Goal: Task Accomplishment & Management: Manage account settings

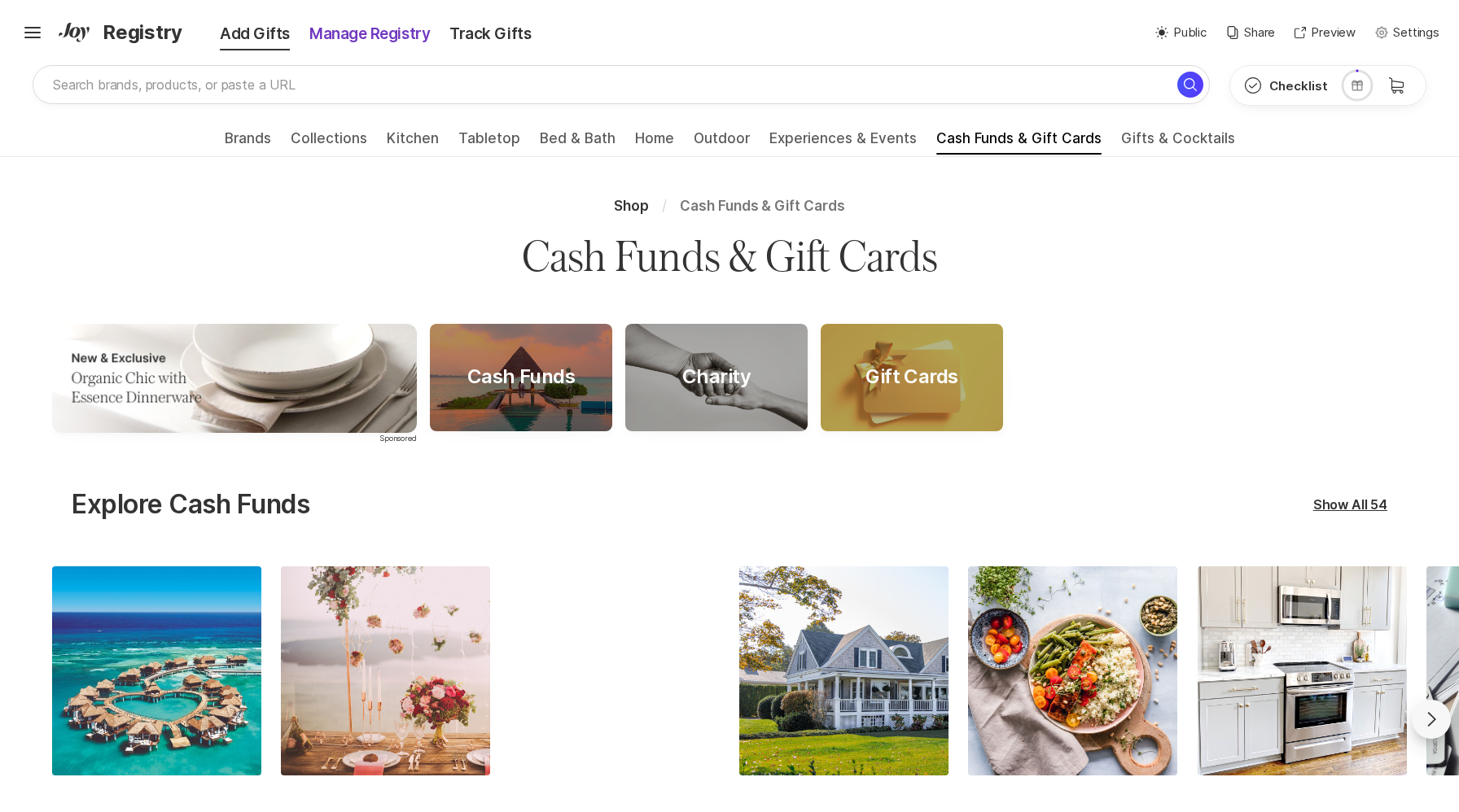
click at [363, 38] on div "Manage Registry" at bounding box center [369, 34] width 140 height 23
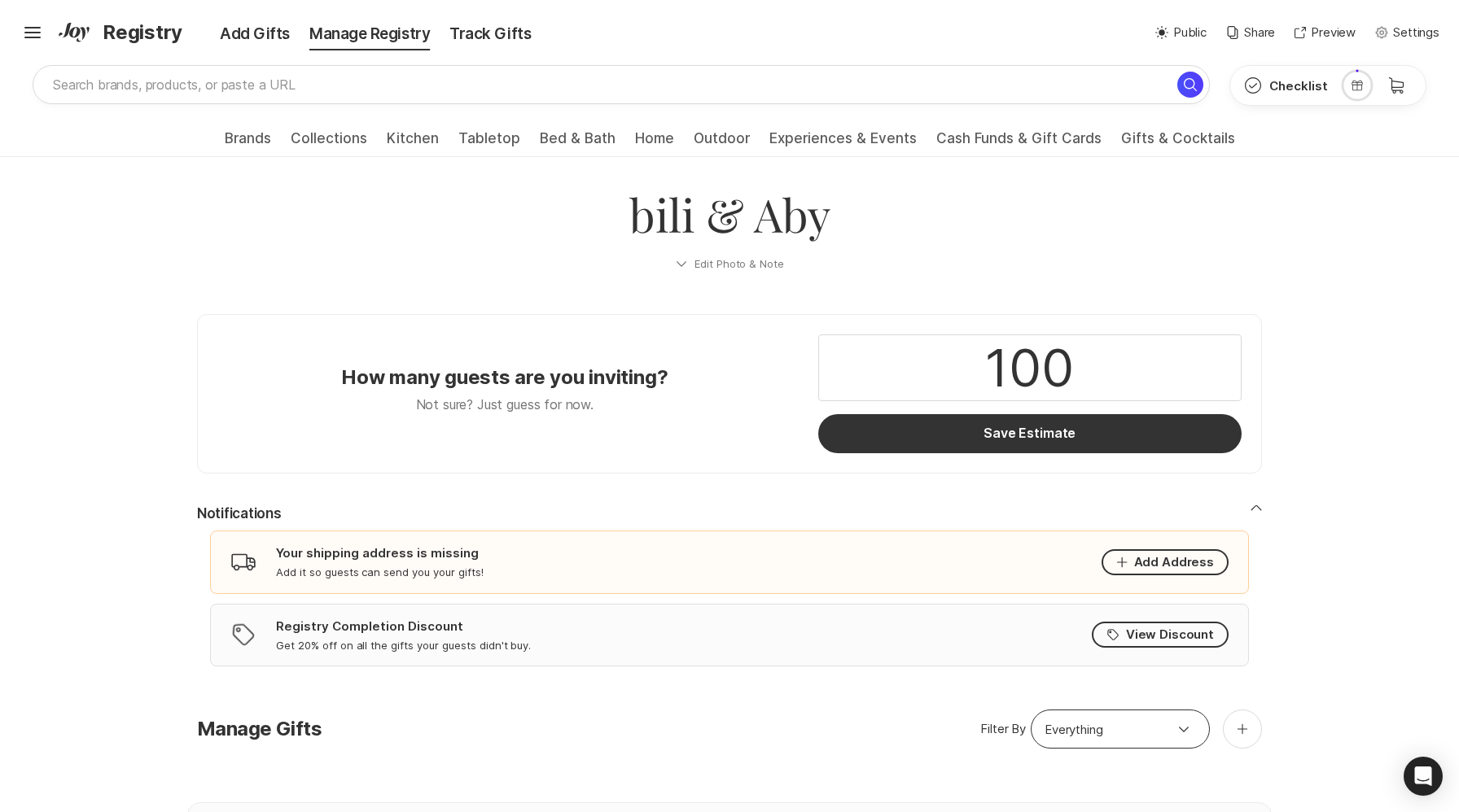
click at [1253, 508] on icon "button" at bounding box center [1256, 508] width 11 height 7
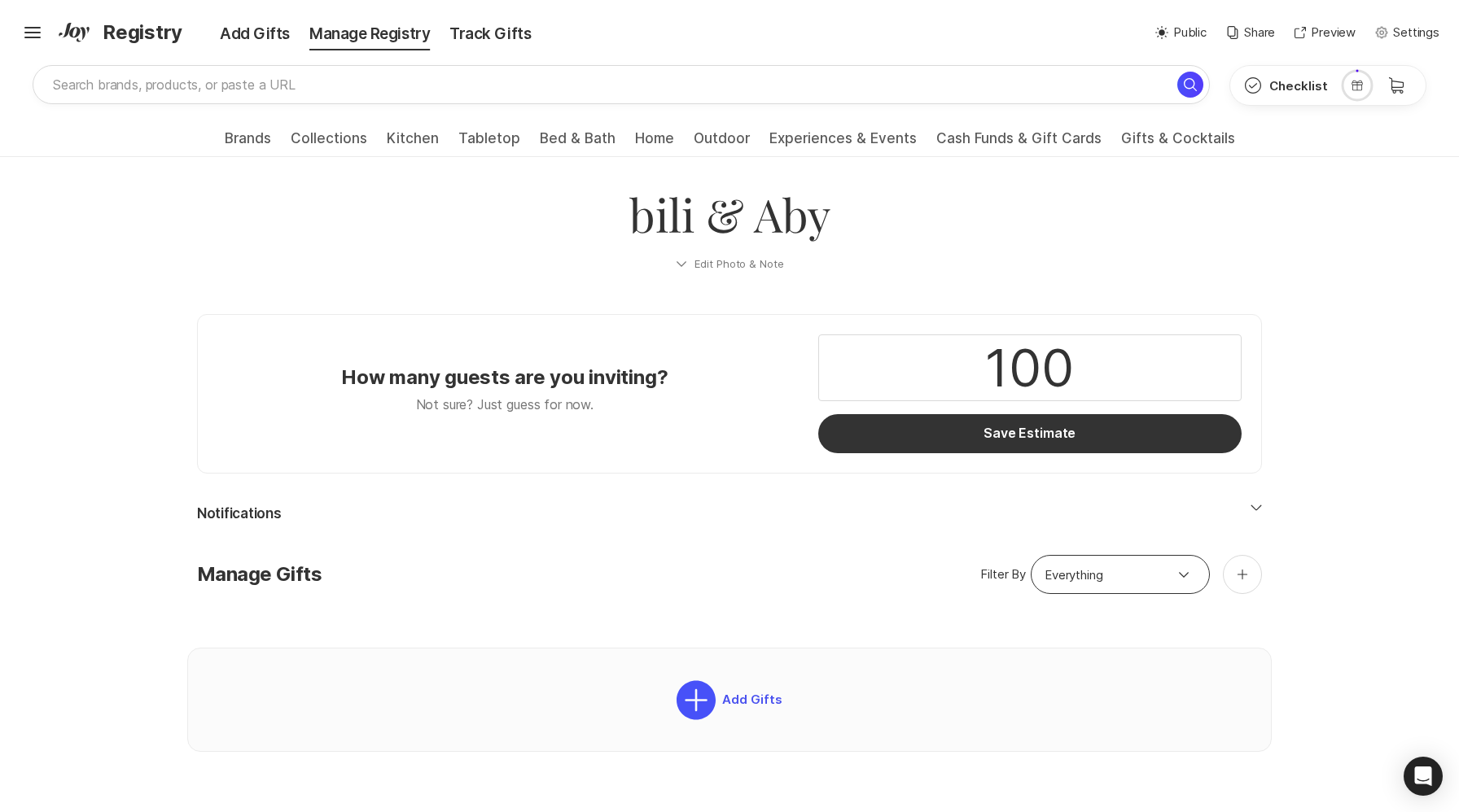
click at [1253, 508] on icon "button" at bounding box center [1256, 508] width 11 height 7
